Goal: Information Seeking & Learning: Learn about a topic

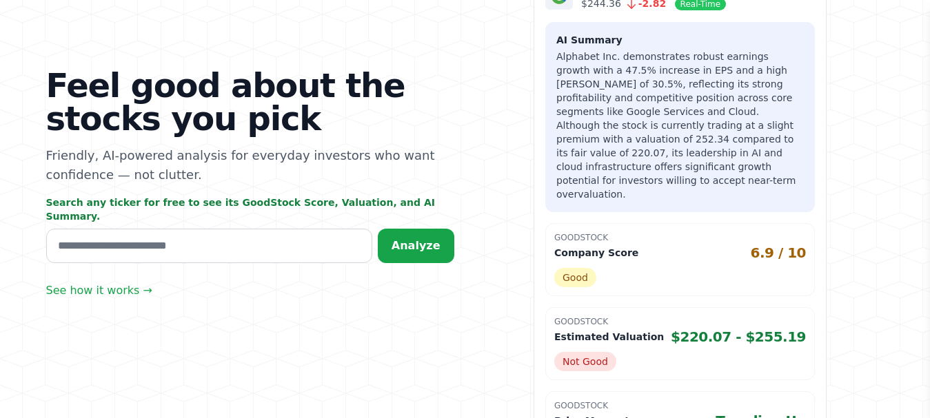
scroll to position [207, 0]
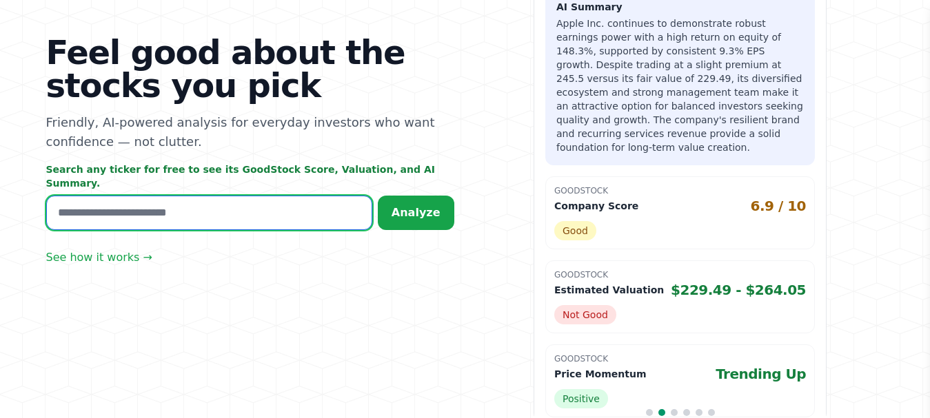
click at [212, 209] on input "text" at bounding box center [209, 213] width 326 height 34
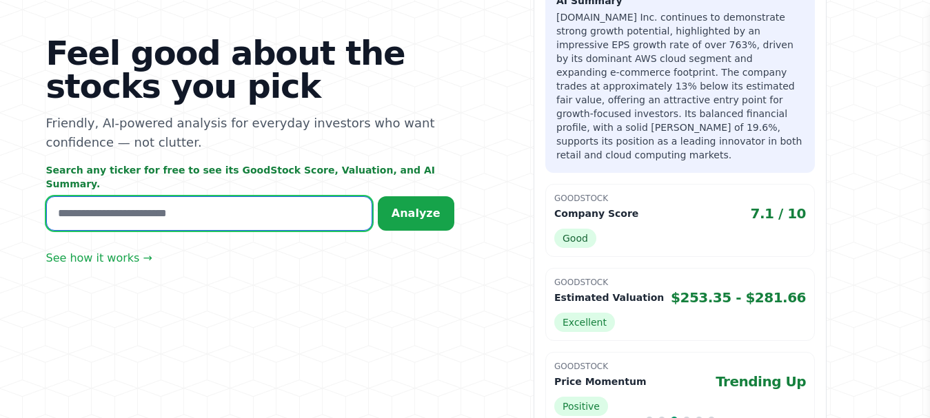
scroll to position [214, 0]
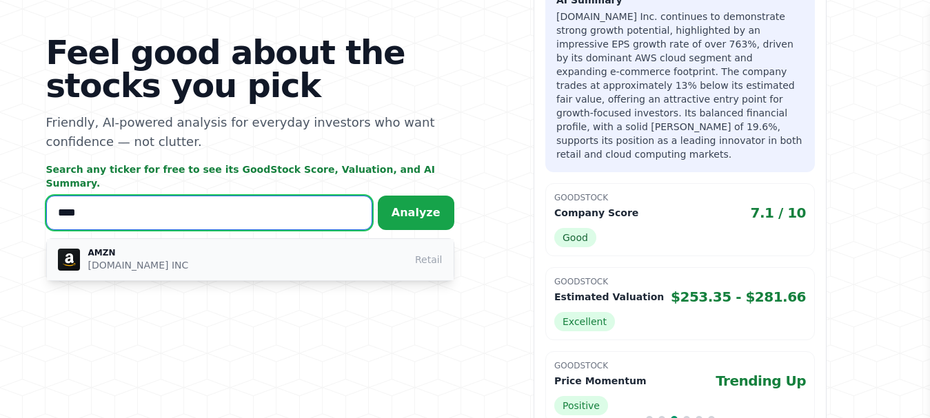
type input "****"
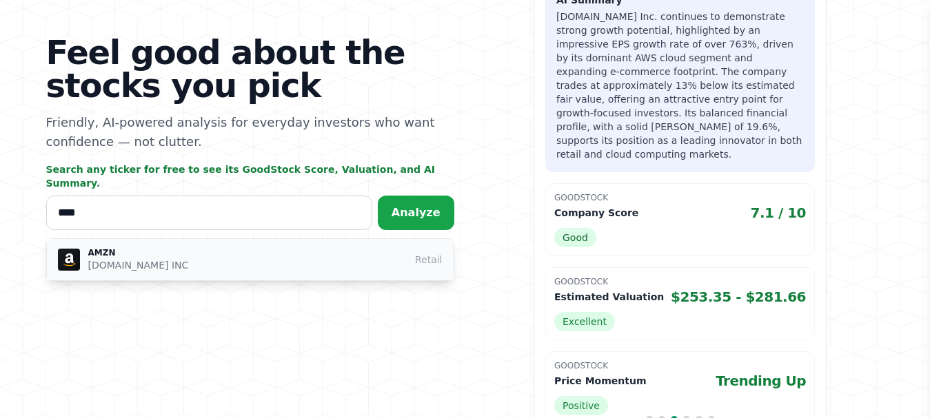
click at [144, 261] on p "[DOMAIN_NAME] INC" at bounding box center [138, 265] width 101 height 14
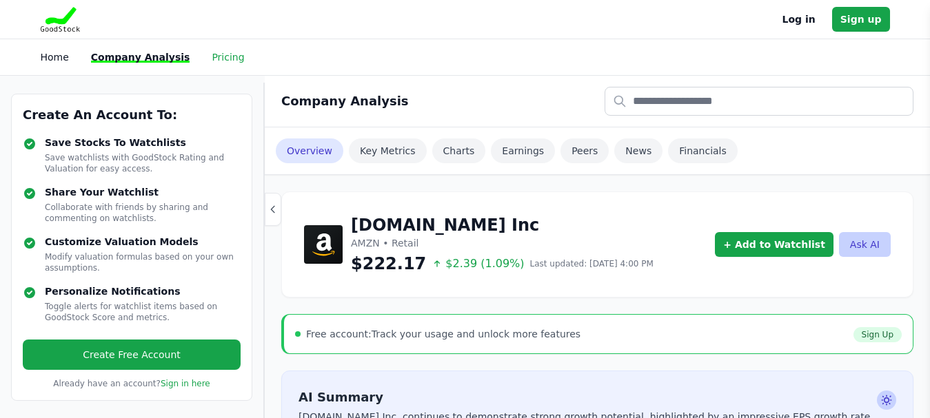
click at [212, 58] on link "Pricing" at bounding box center [228, 57] width 32 height 11
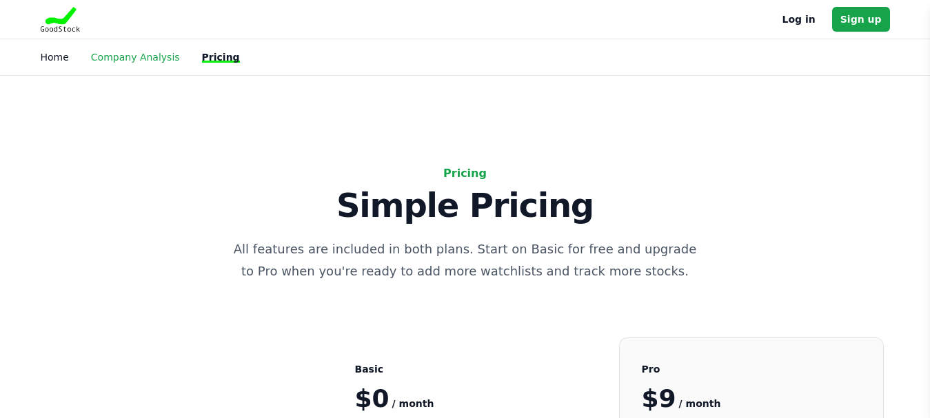
click at [136, 57] on link "Company Analysis" at bounding box center [135, 57] width 89 height 11
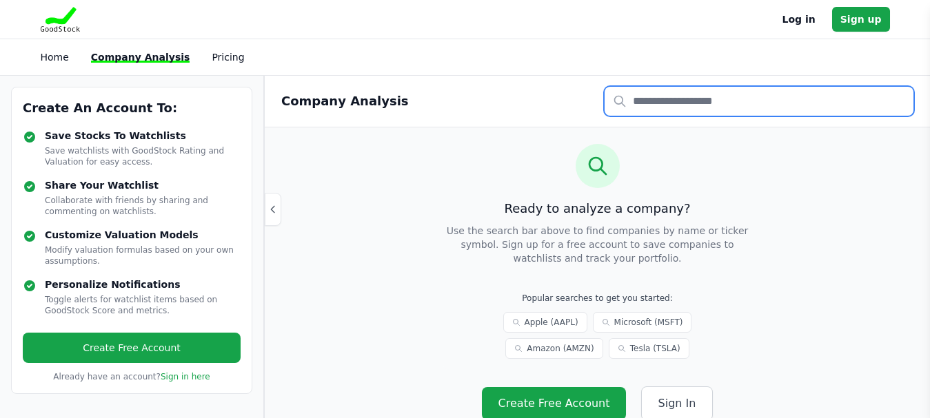
click at [645, 94] on input "text" at bounding box center [758, 101] width 309 height 29
type input "****"
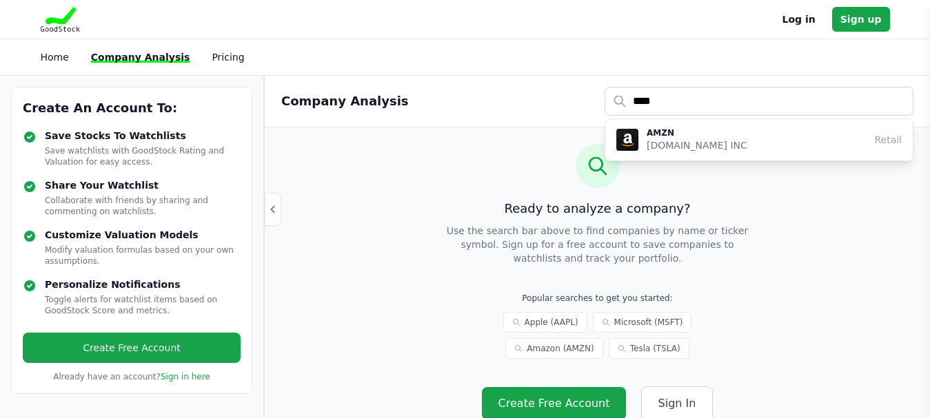
click at [705, 134] on p "AMZN" at bounding box center [696, 132] width 101 height 11
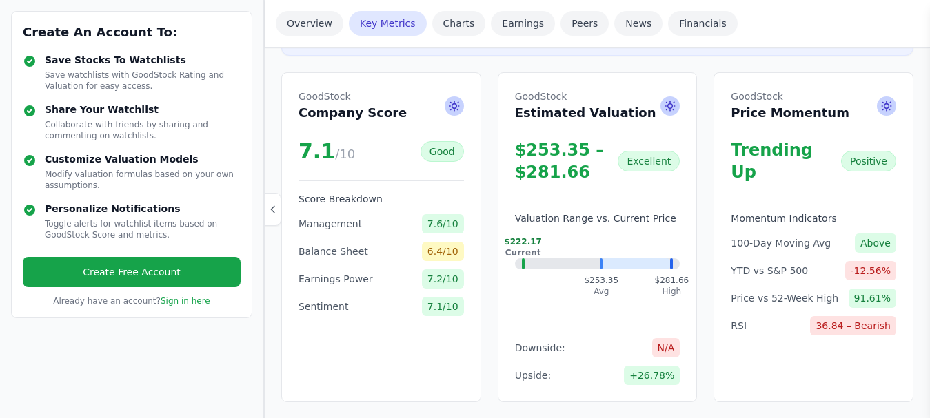
scroll to position [276, 0]
